Goal: Task Accomplishment & Management: Use online tool/utility

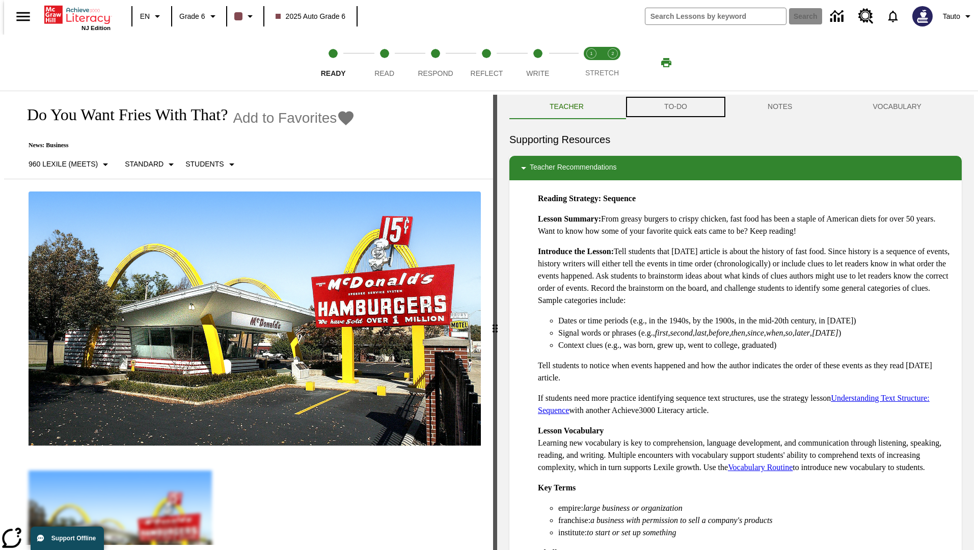
click at [675, 107] on button "TO-DO" at bounding box center [675, 107] width 103 height 24
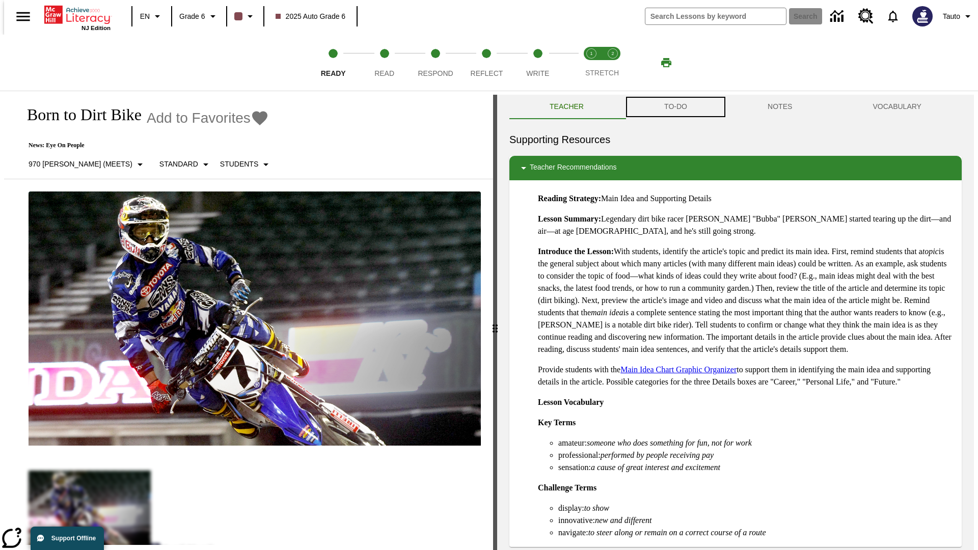
click at [675, 107] on button "TO-DO" at bounding box center [675, 107] width 103 height 24
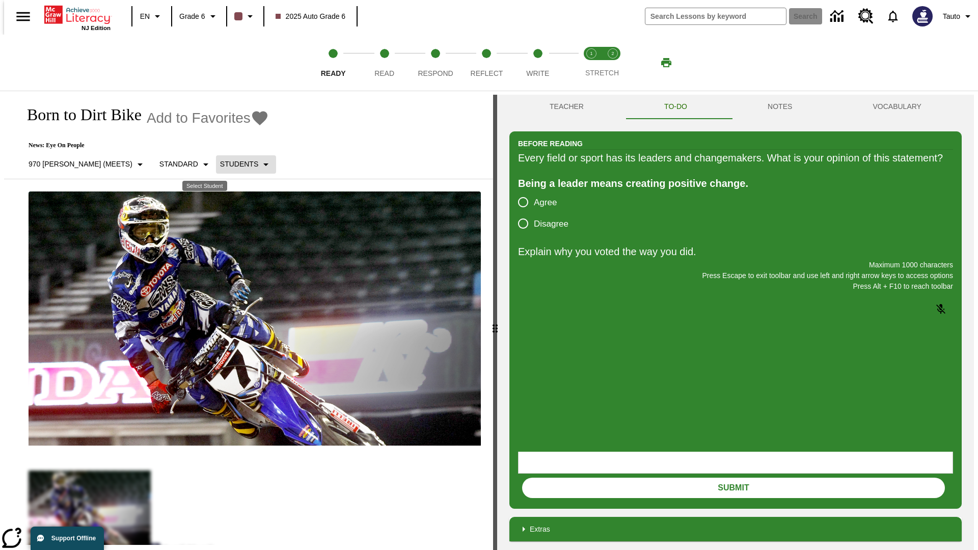
click at [220, 164] on p "Students" at bounding box center [239, 164] width 38 height 11
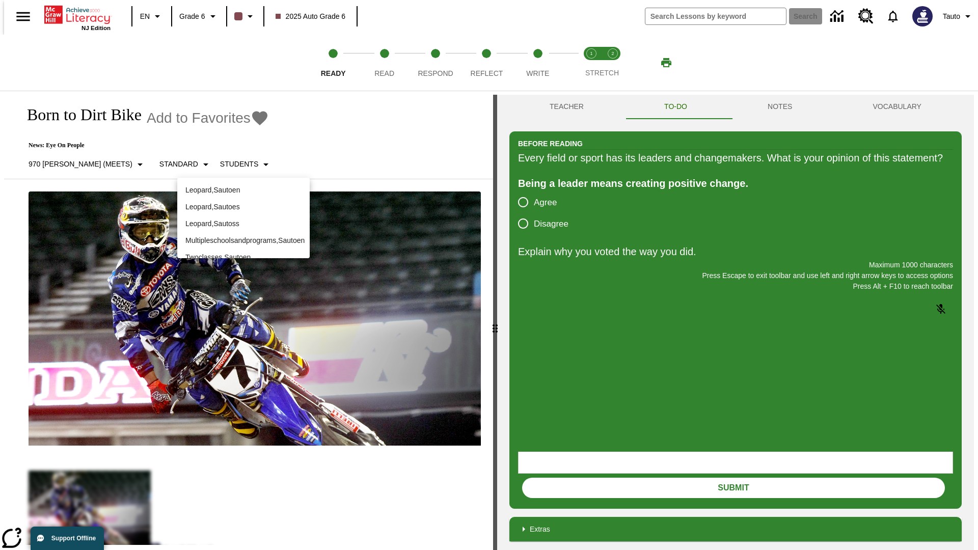
click at [241, 189] on p "Leopard , Sautoen" at bounding box center [243, 190] width 116 height 11
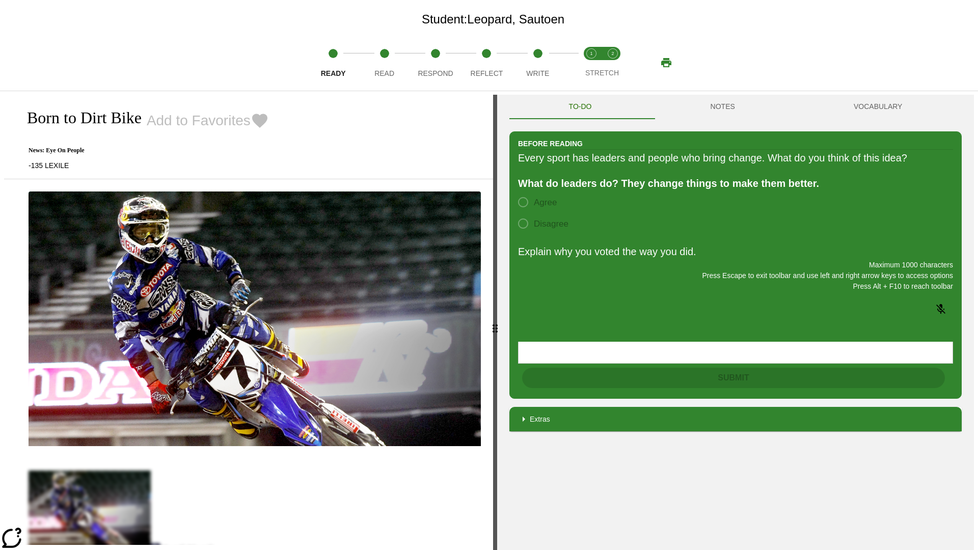
scroll to position [66, 0]
